Goal: Browse casually

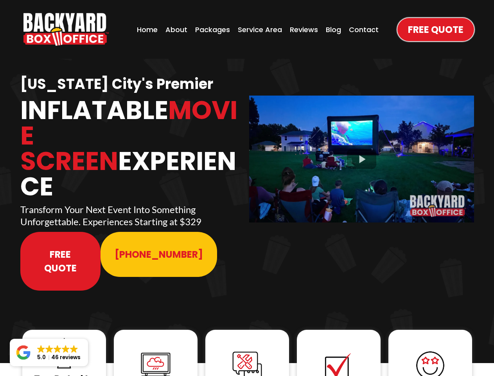
click at [66, 29] on img "https://www.backyardboxoffice.com" at bounding box center [65, 29] width 85 height 33
click at [362, 153] on div at bounding box center [361, 159] width 225 height 126
click at [64, 337] on img at bounding box center [64, 352] width 31 height 31
click at [156, 350] on img at bounding box center [155, 365] width 31 height 31
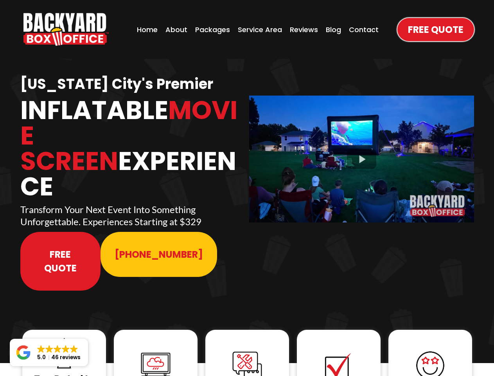
click at [156, 350] on img at bounding box center [155, 365] width 31 height 31
click at [247, 350] on img at bounding box center [247, 365] width 31 height 31
click at [339, 350] on img at bounding box center [338, 365] width 31 height 31
